Goal: Task Accomplishment & Management: Manage account settings

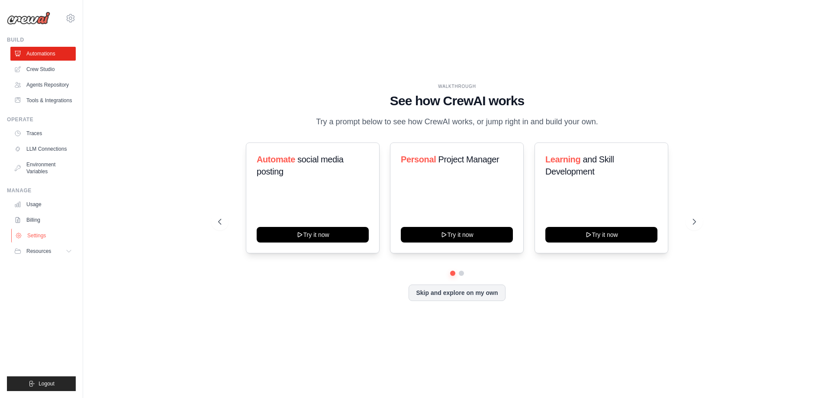
click at [35, 235] on link "Settings" at bounding box center [43, 236] width 65 height 14
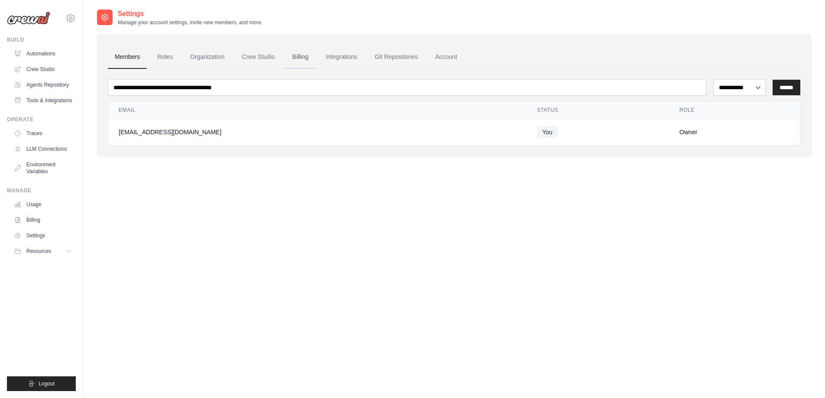
click at [301, 54] on link "Billing" at bounding box center [300, 56] width 30 height 23
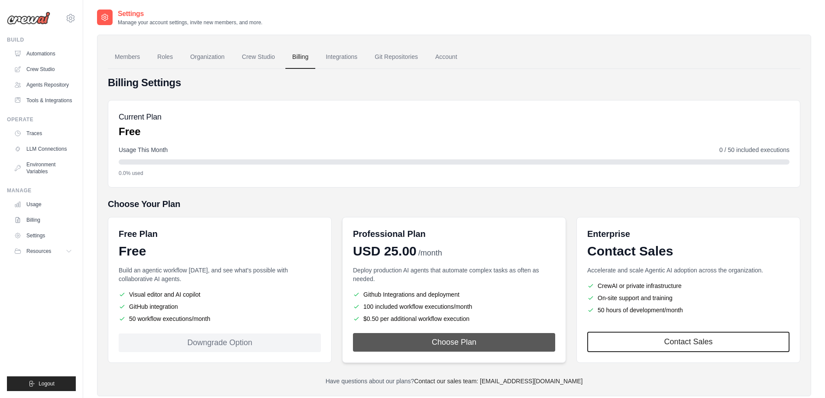
click at [452, 343] on button "Choose Plan" at bounding box center [454, 342] width 202 height 19
